Goal: Find specific page/section: Find specific page/section

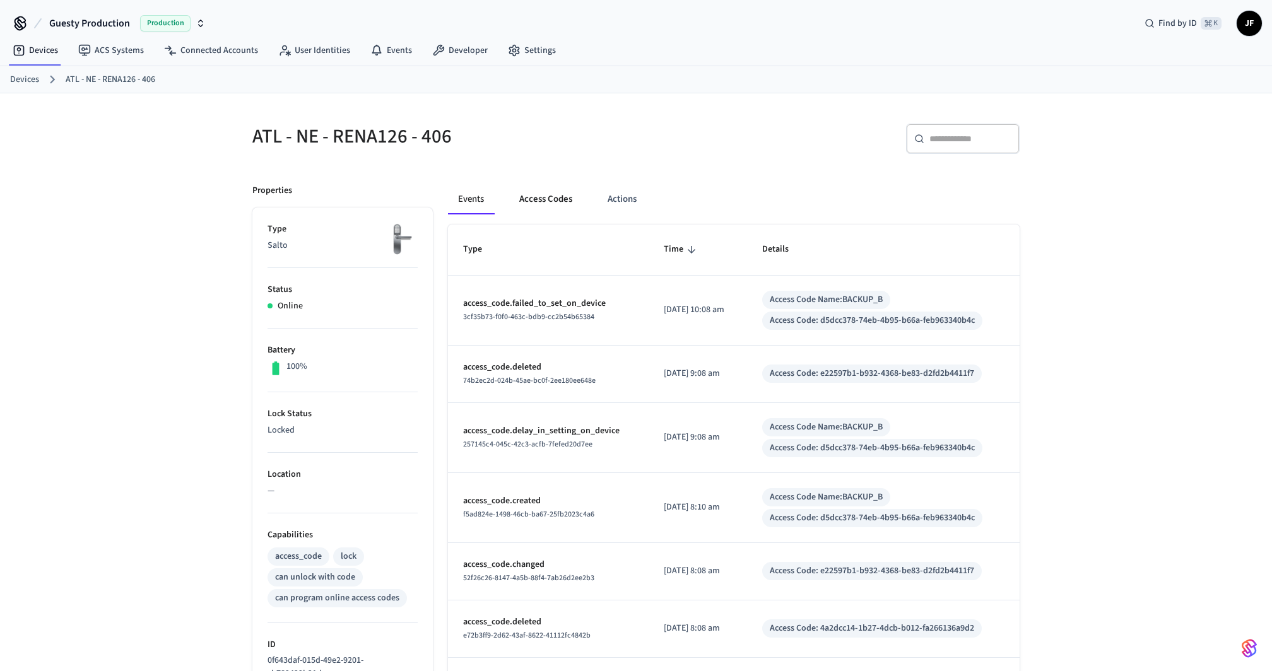
click at [561, 199] on button "Access Codes" at bounding box center [545, 199] width 73 height 30
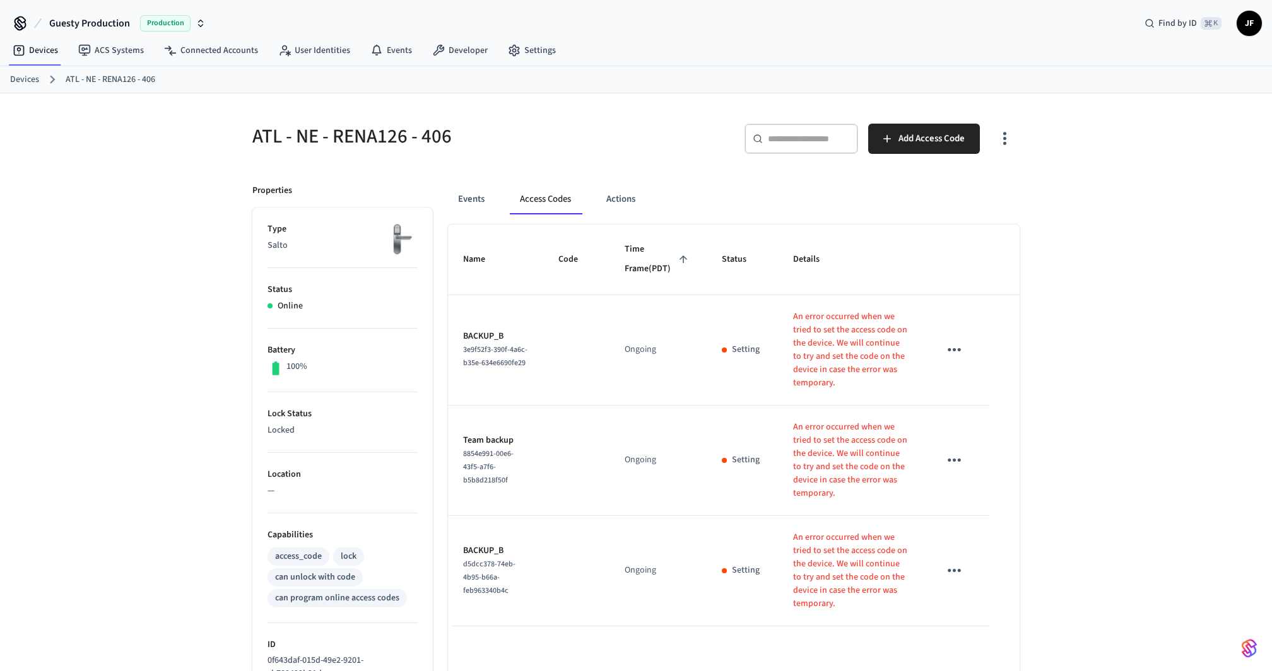
click at [1006, 141] on icon "button" at bounding box center [1005, 139] width 20 height 20
click at [981, 177] on li "Show unmanaged access codes on device" at bounding box center [924, 190] width 177 height 33
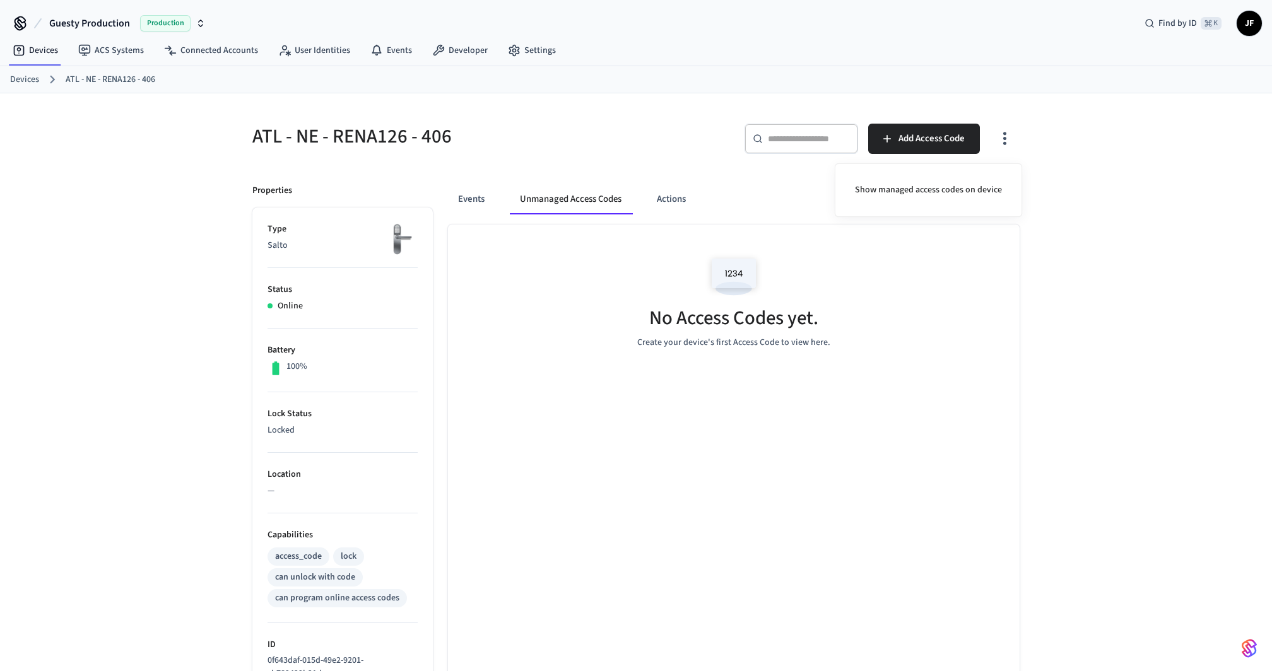
click at [1159, 335] on div at bounding box center [636, 335] width 1272 height 671
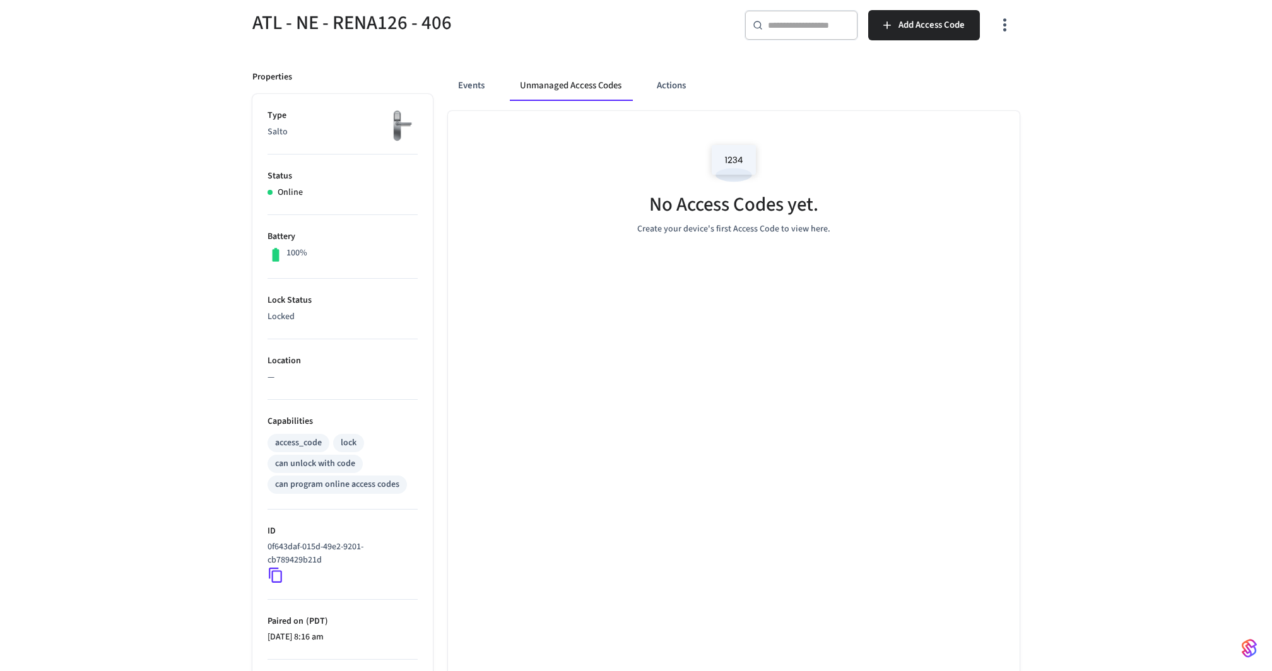
scroll to position [220, 0]
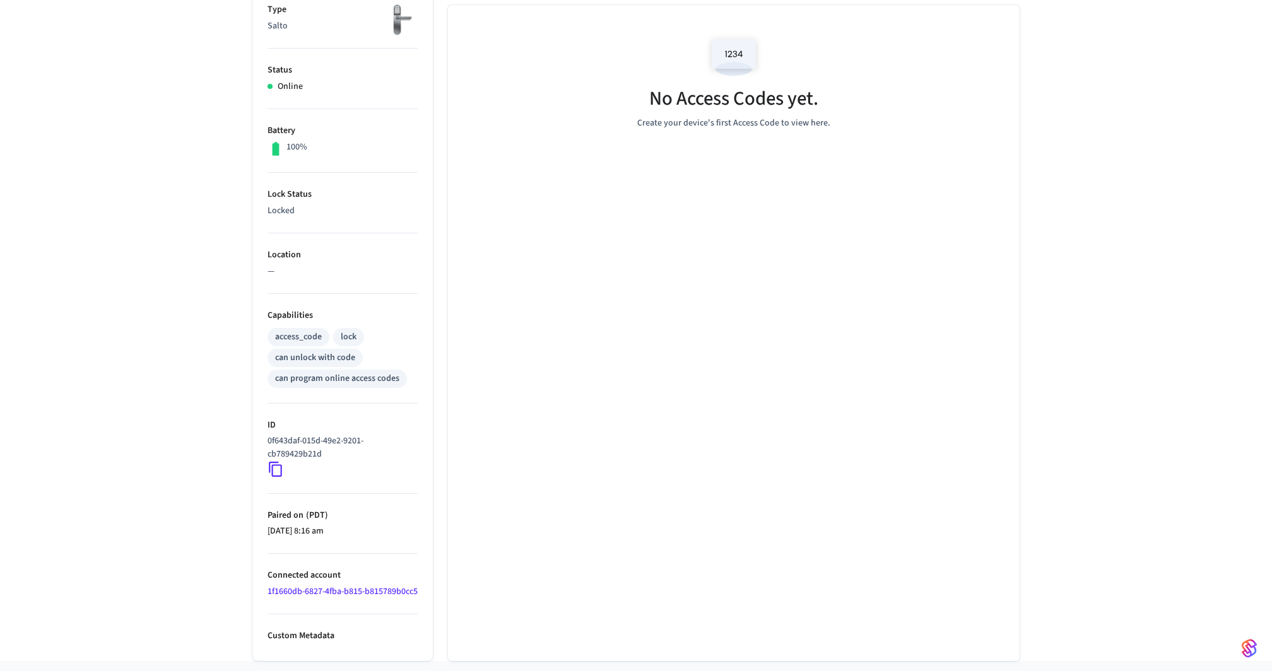
click at [326, 589] on link "1f1660db-6827-4fba-b815-b815789b0cc5" at bounding box center [343, 592] width 150 height 13
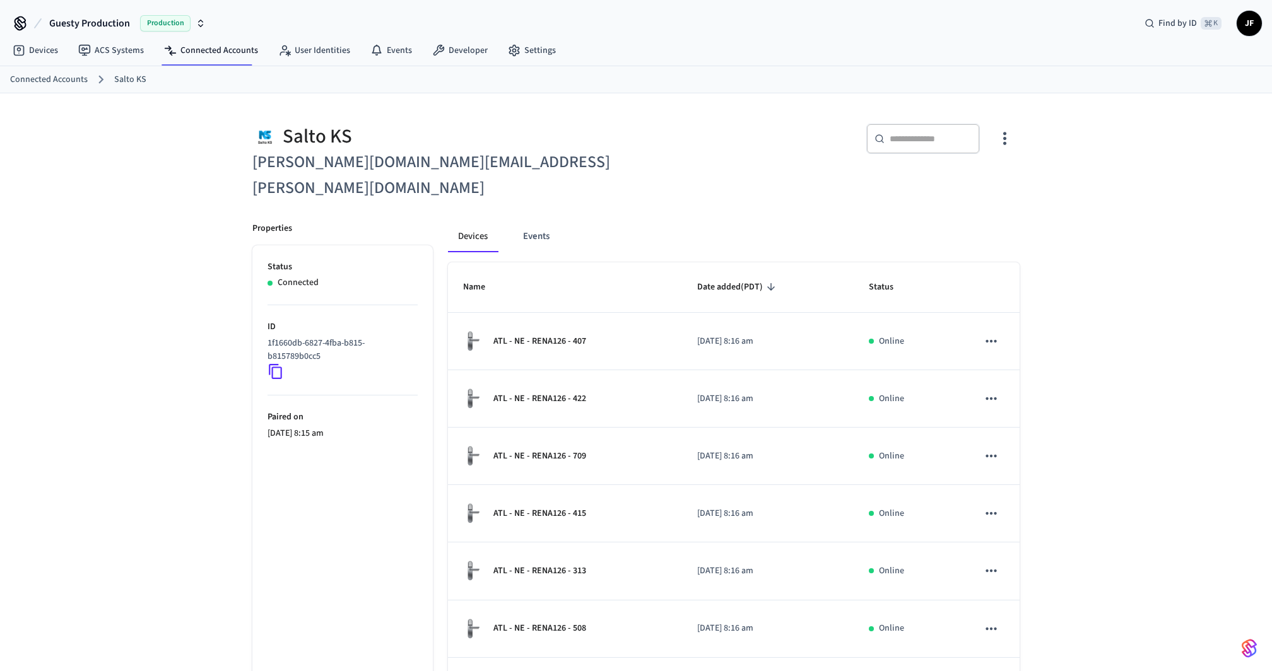
click at [671, 141] on div "​ ​" at bounding box center [832, 144] width 376 height 40
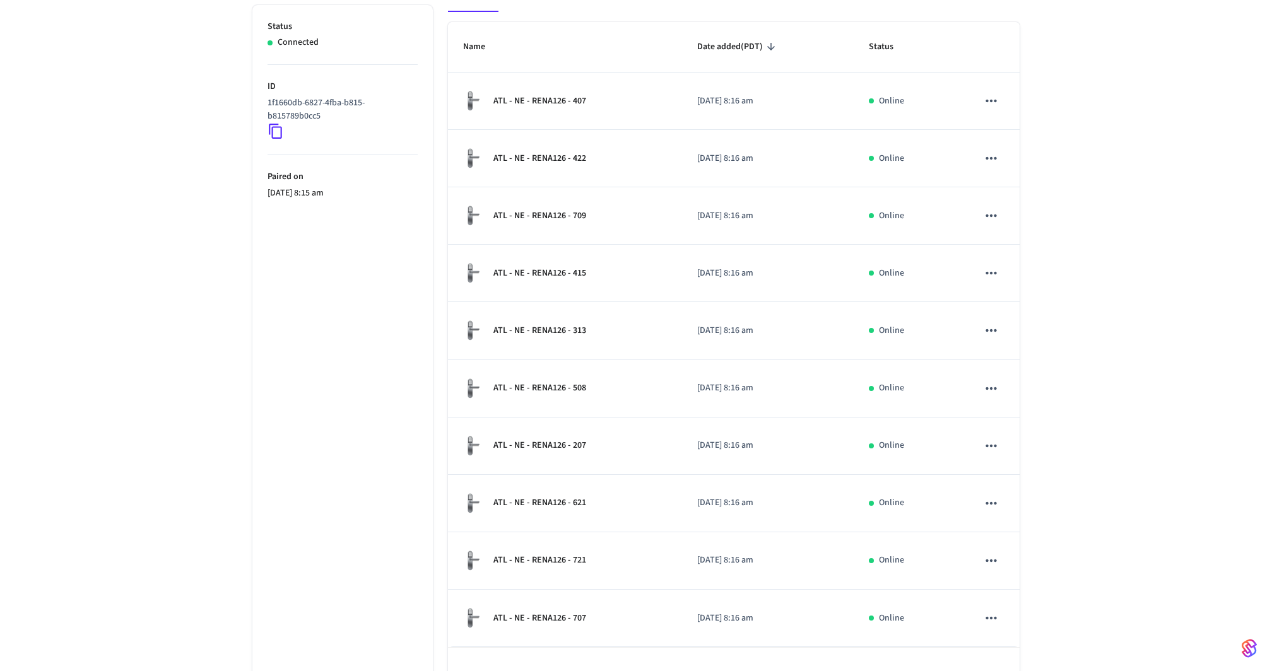
scroll to position [249, 0]
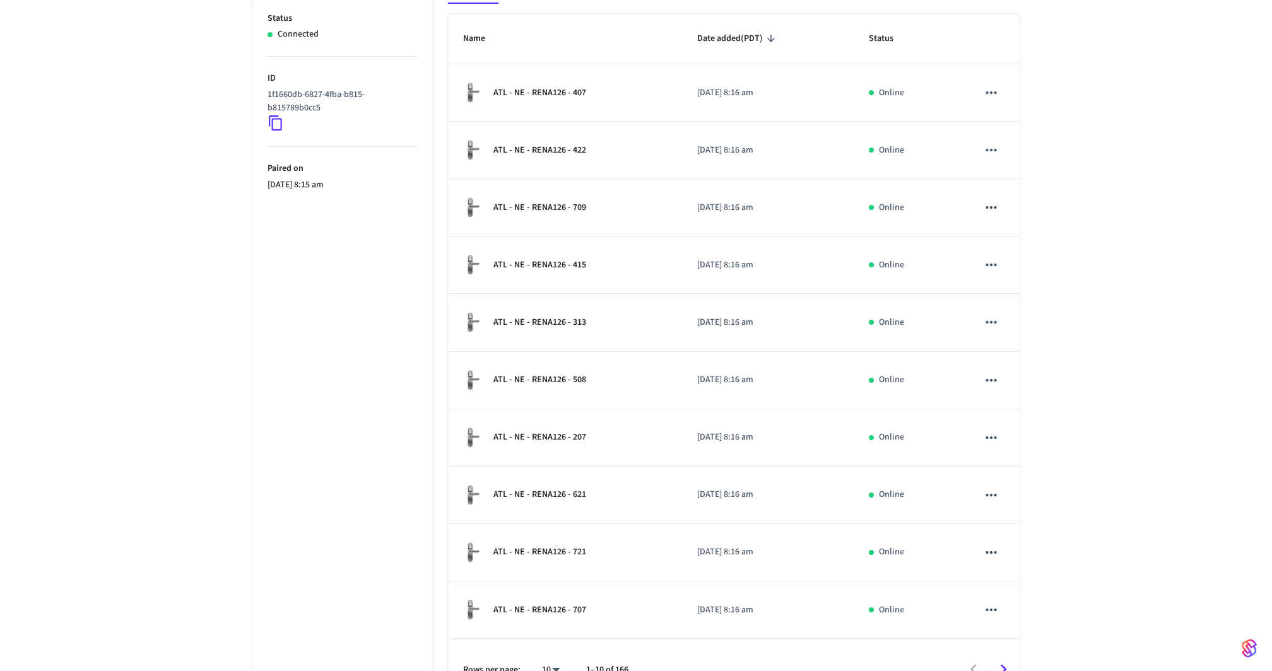
click at [550, 655] on div "10 **" at bounding box center [546, 670] width 40 height 30
click at [554, 642] on body "Guesty Production Production Find by ID ⌘ K JF Devices ACS Systems Connected Ac…" at bounding box center [636, 245] width 1272 height 988
click at [552, 637] on li "All" at bounding box center [545, 635] width 33 height 33
type input "**"
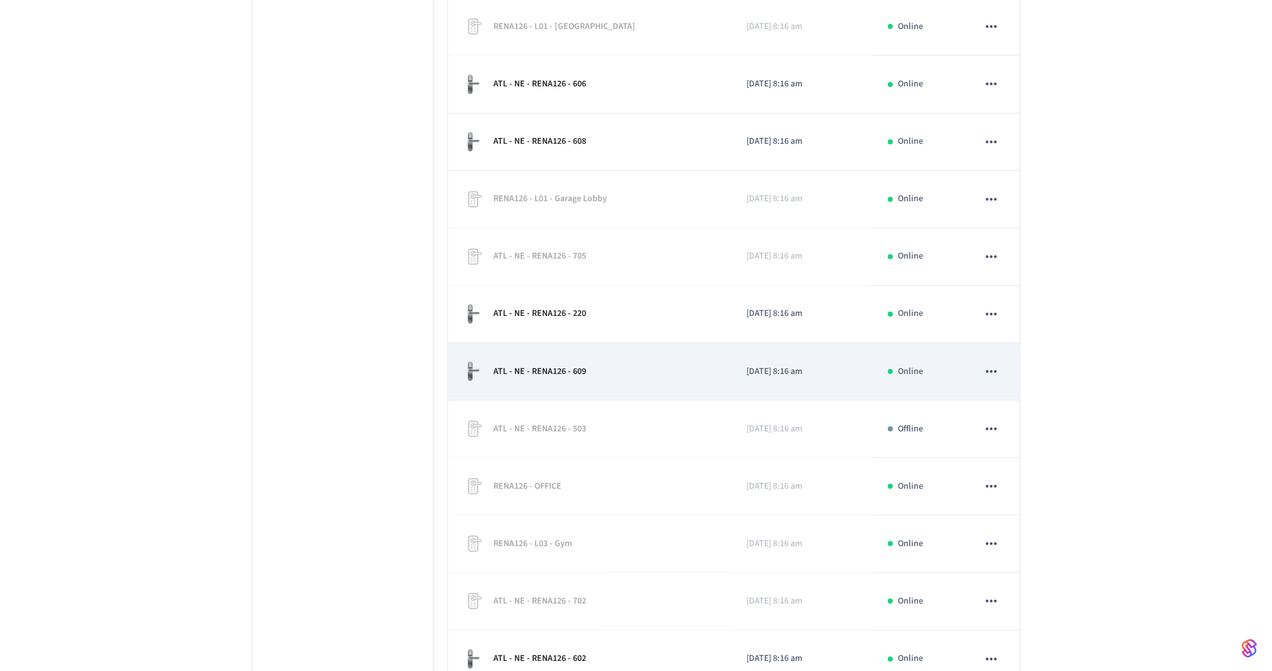
scroll to position [6640, 0]
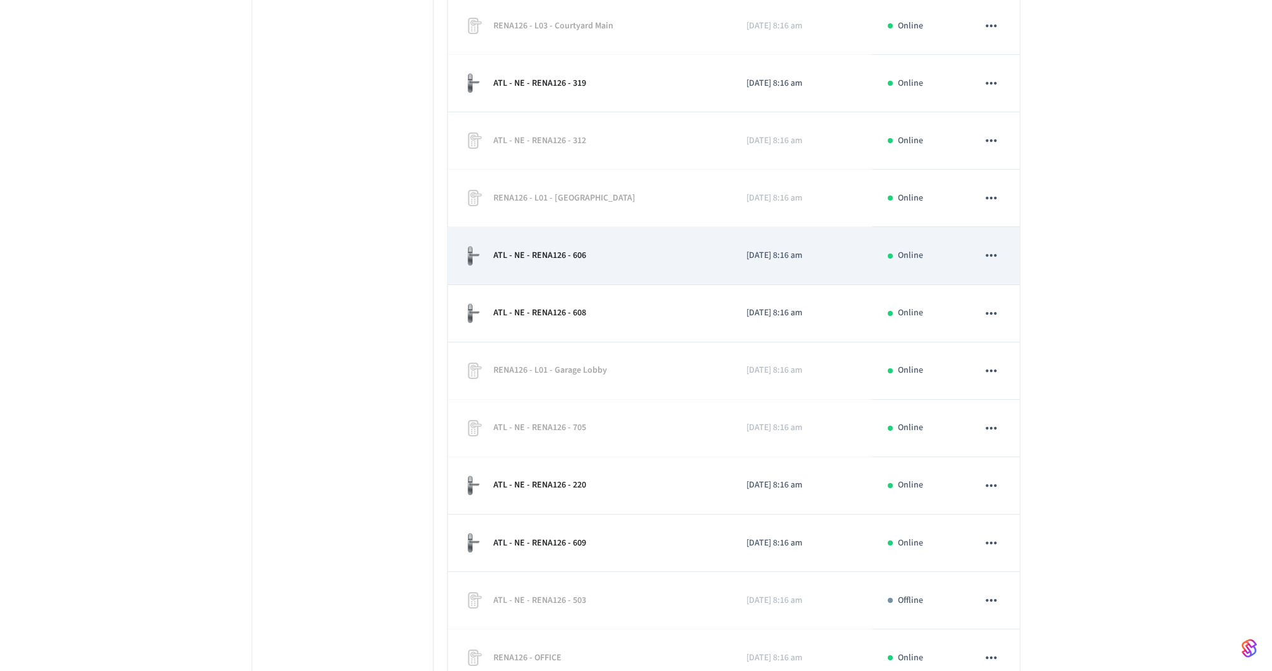
click at [632, 227] on td "ATL - NE - RENA126 - 606" at bounding box center [589, 255] width 283 height 57
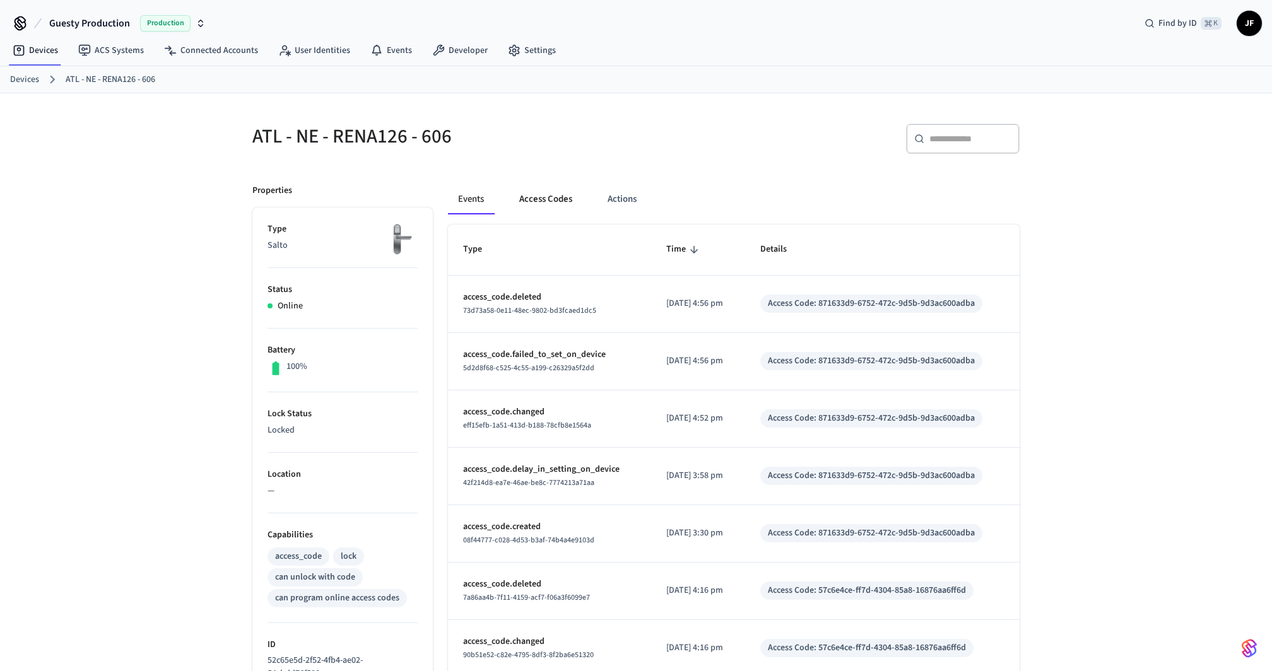
click at [523, 196] on button "Access Codes" at bounding box center [545, 199] width 73 height 30
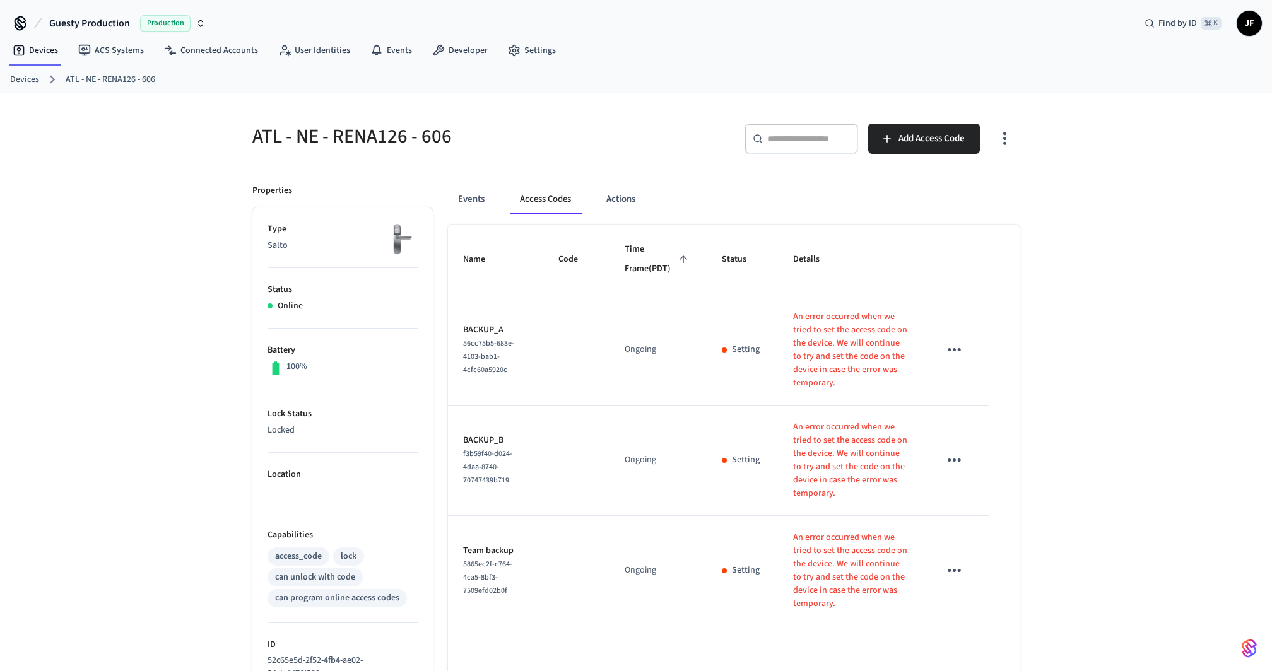
click at [1140, 428] on div "ATL - NE - RENA126 - 606 ​ ​ Add Access Code Properties Type Salto Status Onlin…" at bounding box center [636, 487] width 1272 height 788
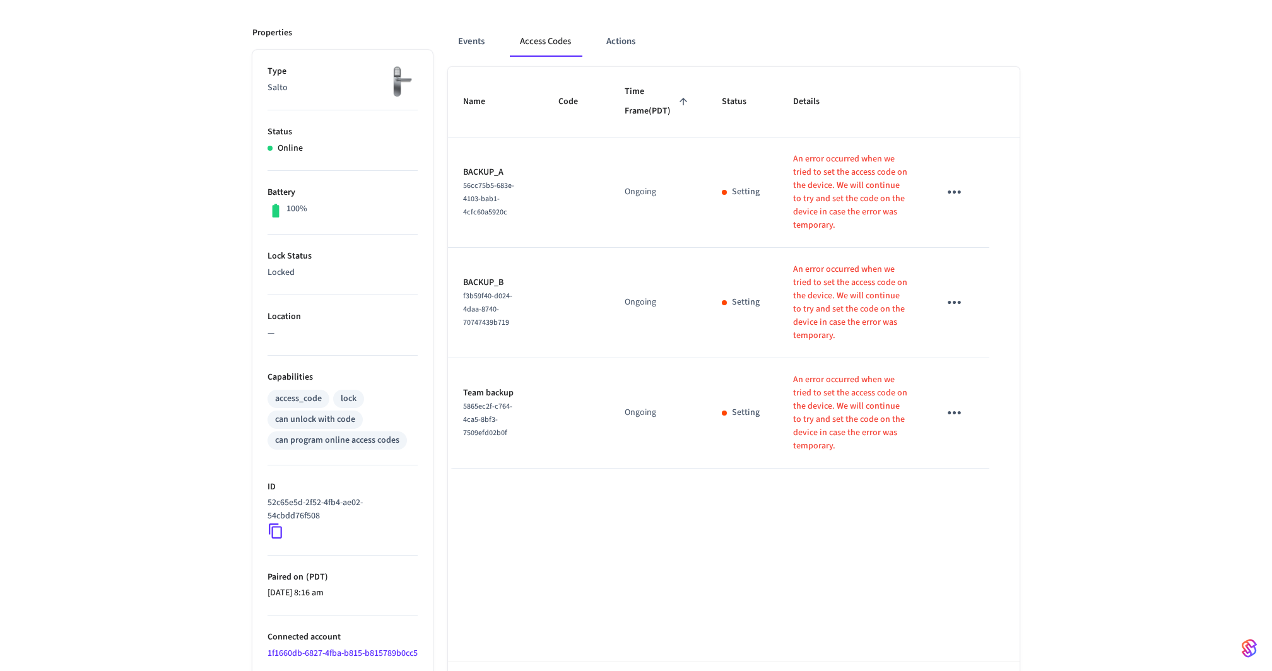
scroll to position [220, 0]
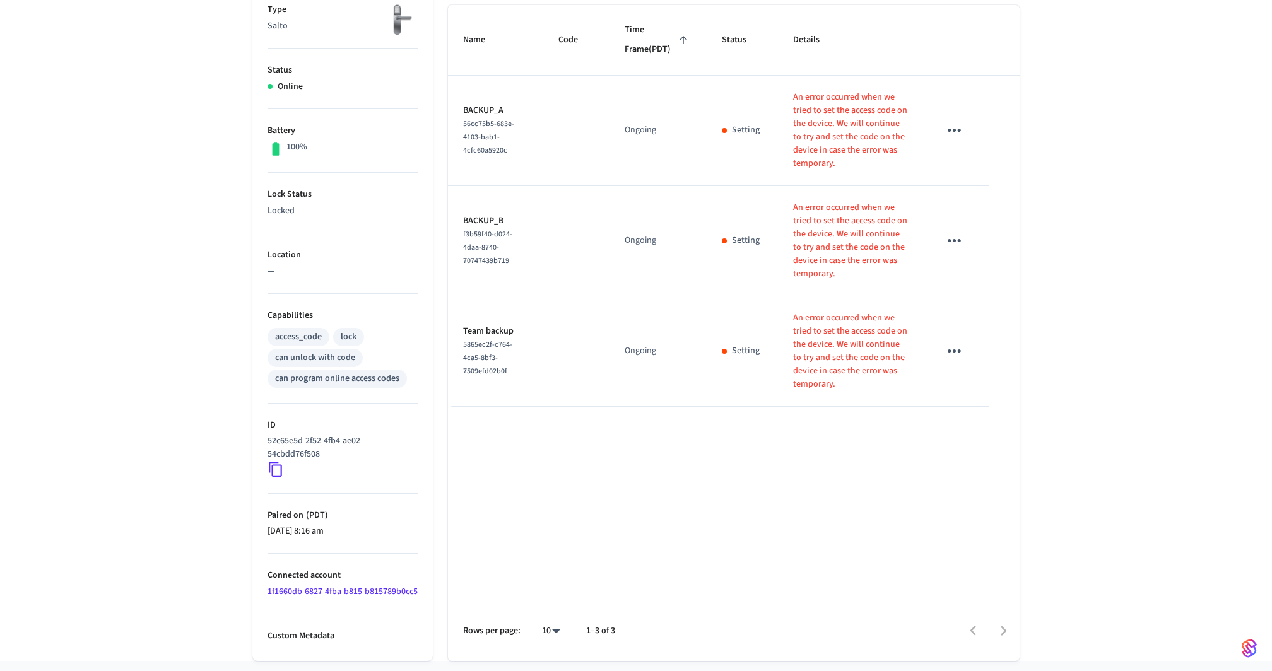
click at [274, 468] on icon at bounding box center [276, 469] width 16 height 16
